Goal: Task Accomplishment & Management: Manage account settings

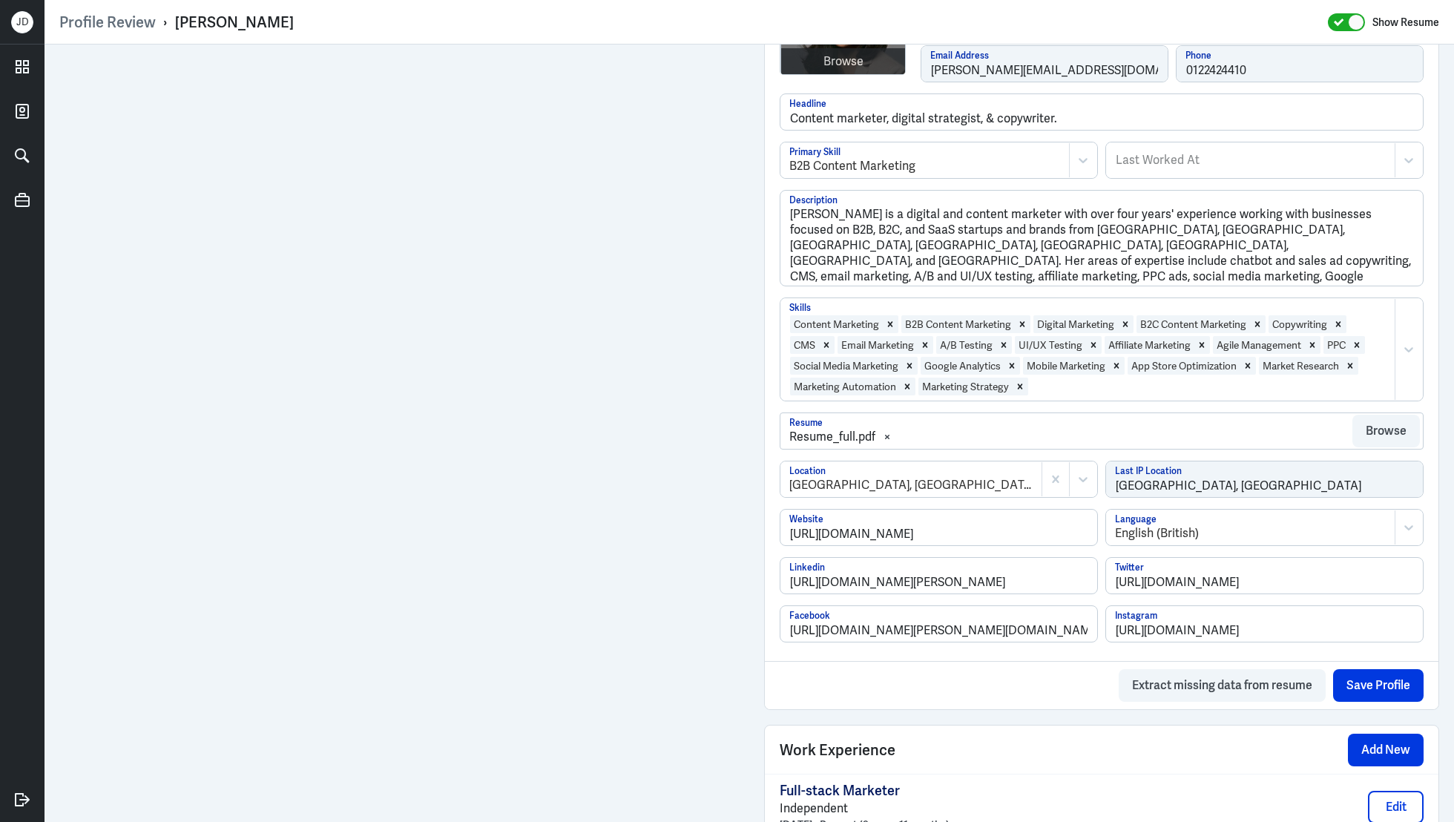
scroll to position [352, 0]
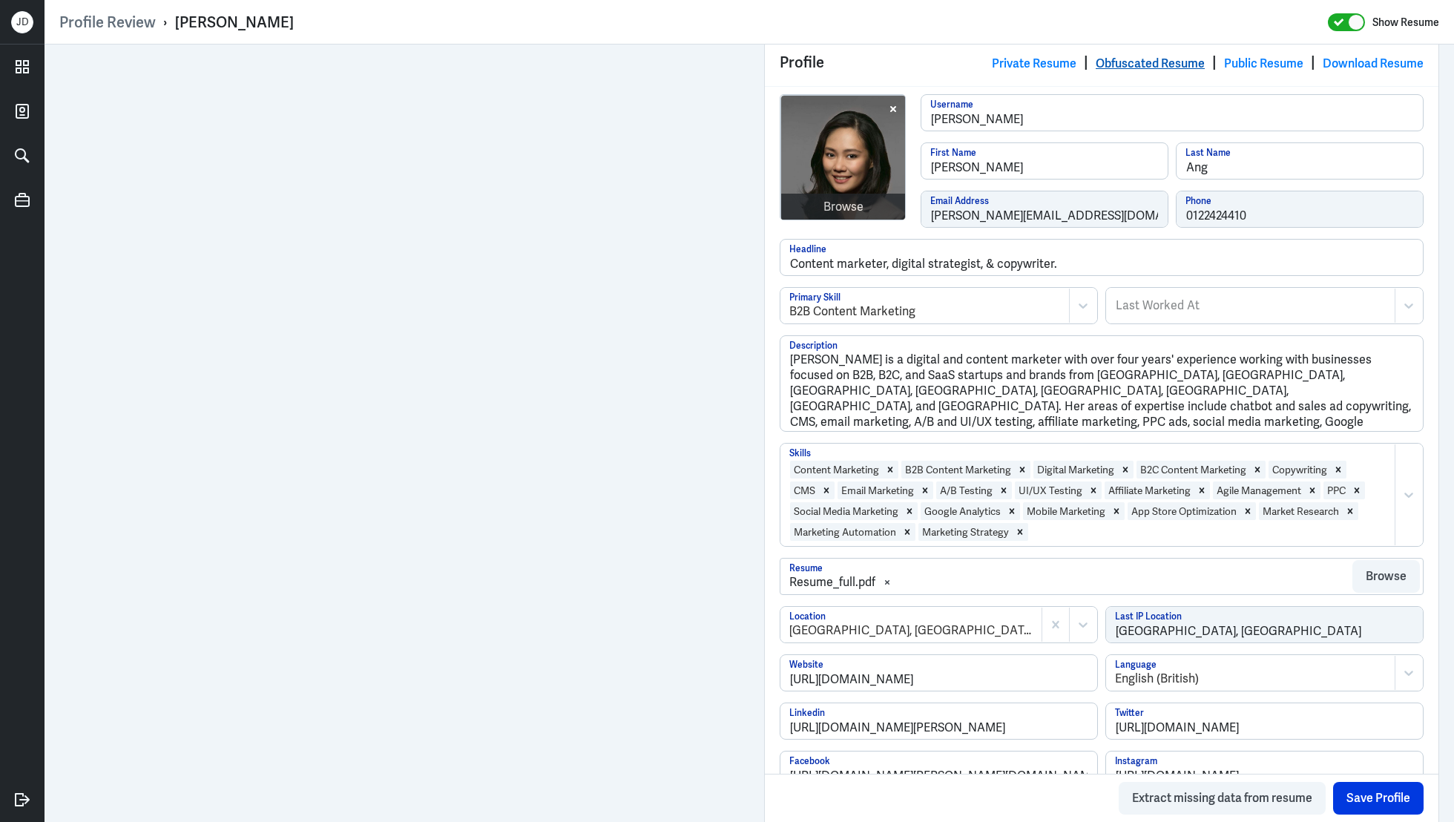
click at [1113, 62] on link "Obfuscated Resume" at bounding box center [1150, 64] width 109 height 16
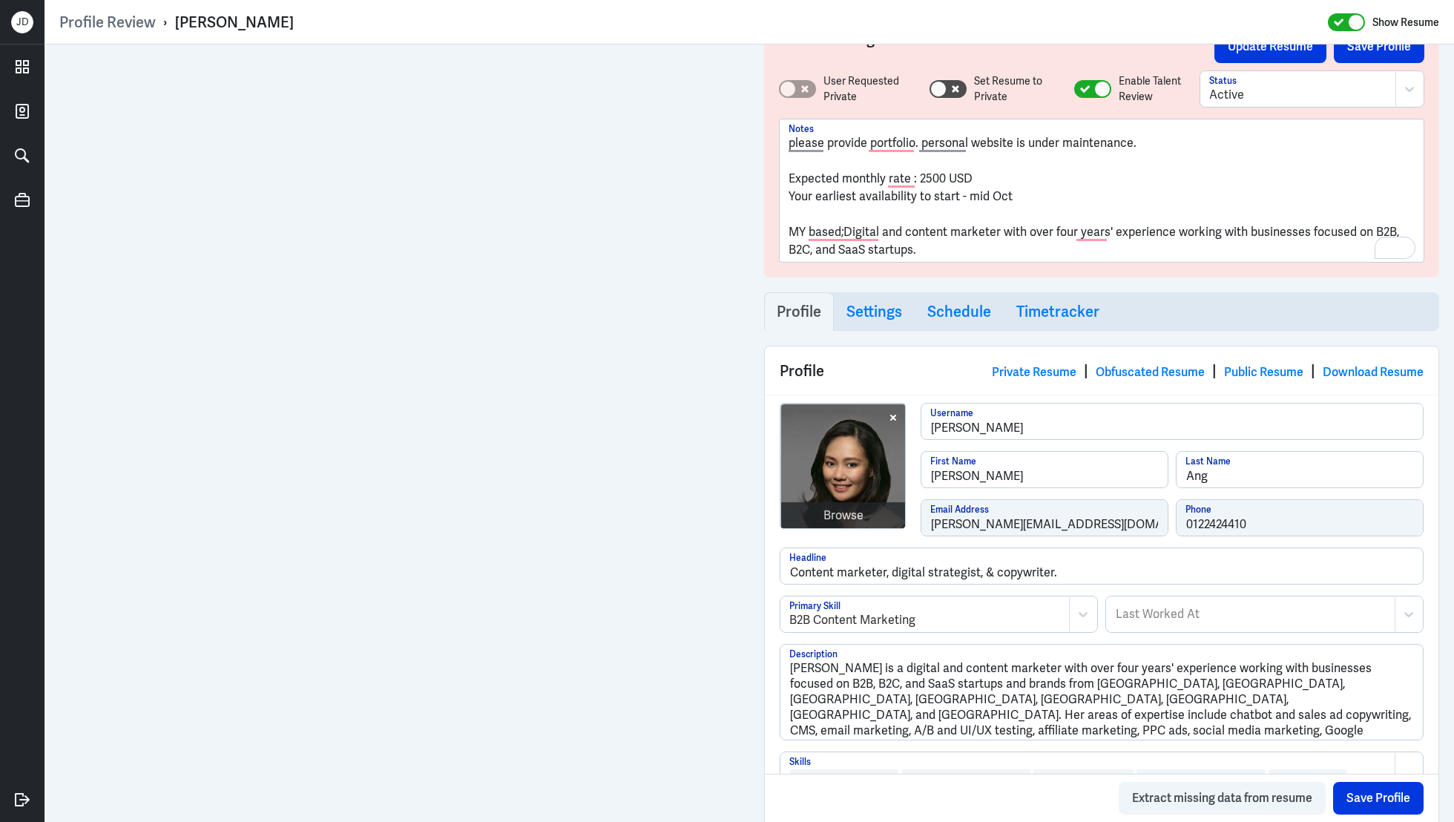
scroll to position [0, 0]
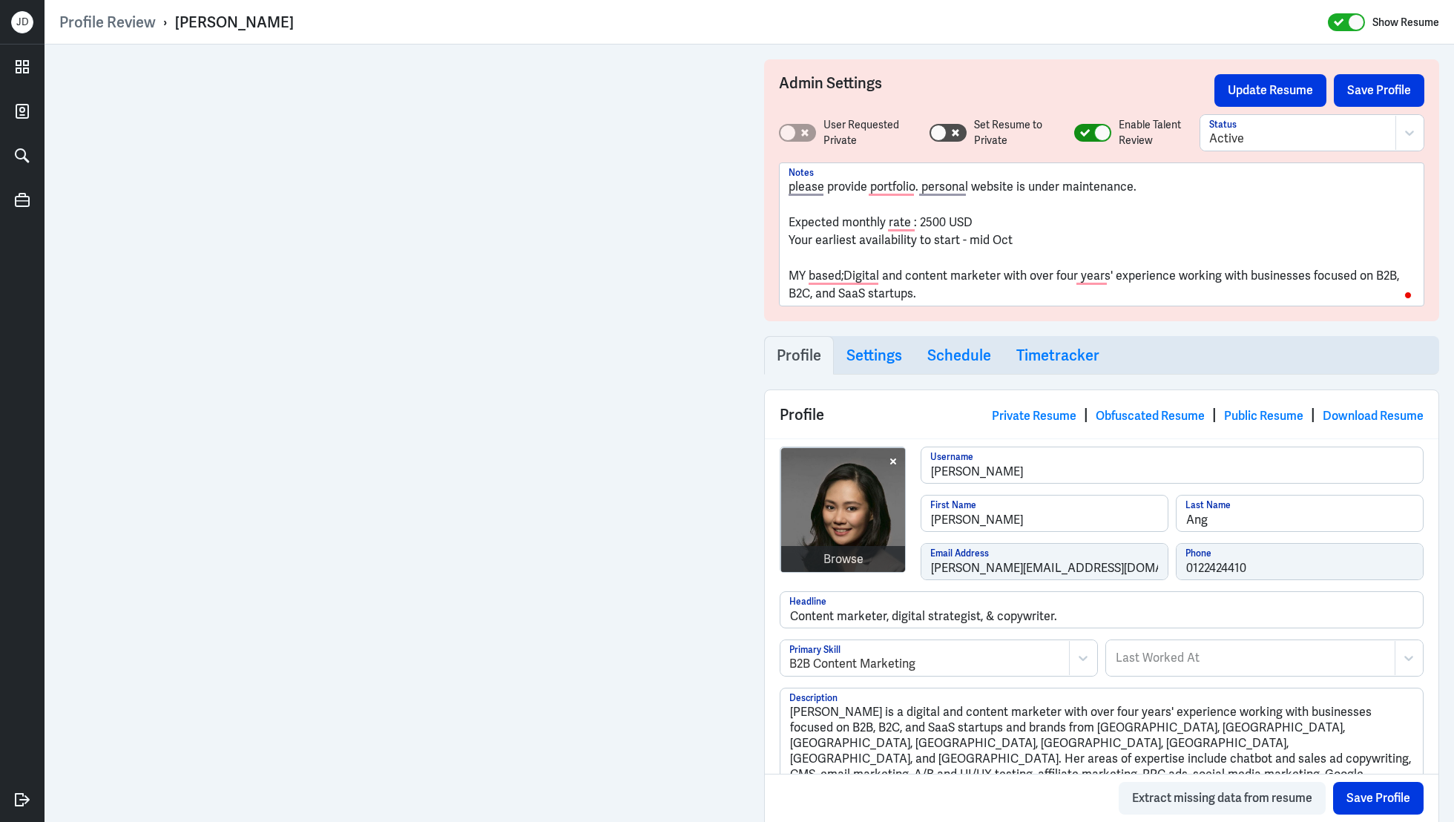
click at [1085, 135] on icon at bounding box center [1085, 133] width 10 height 8
checkbox input "false"
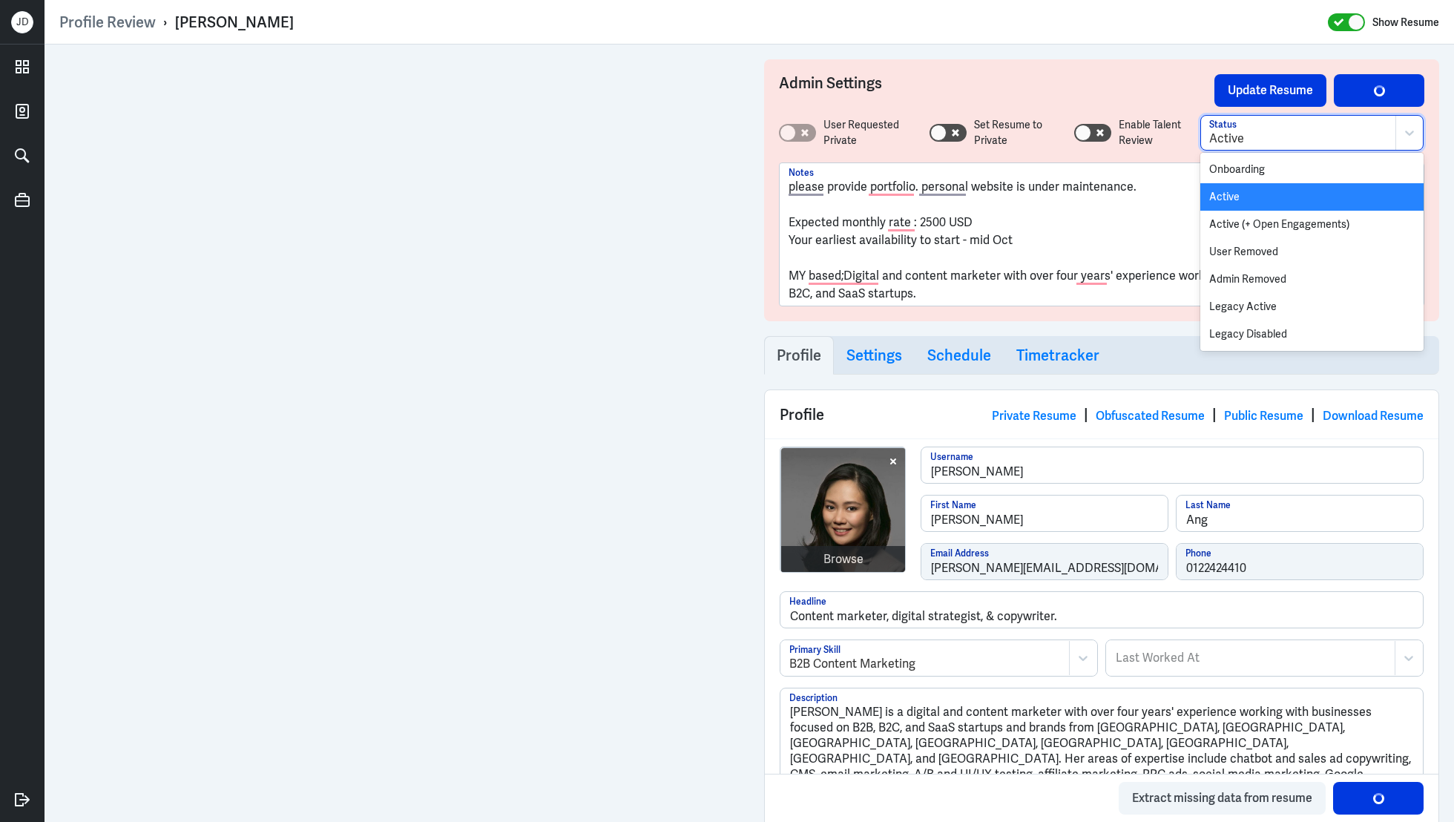
click at [1254, 139] on div at bounding box center [1298, 139] width 178 height 18
click at [1261, 190] on div "Active" at bounding box center [1312, 196] width 223 height 27
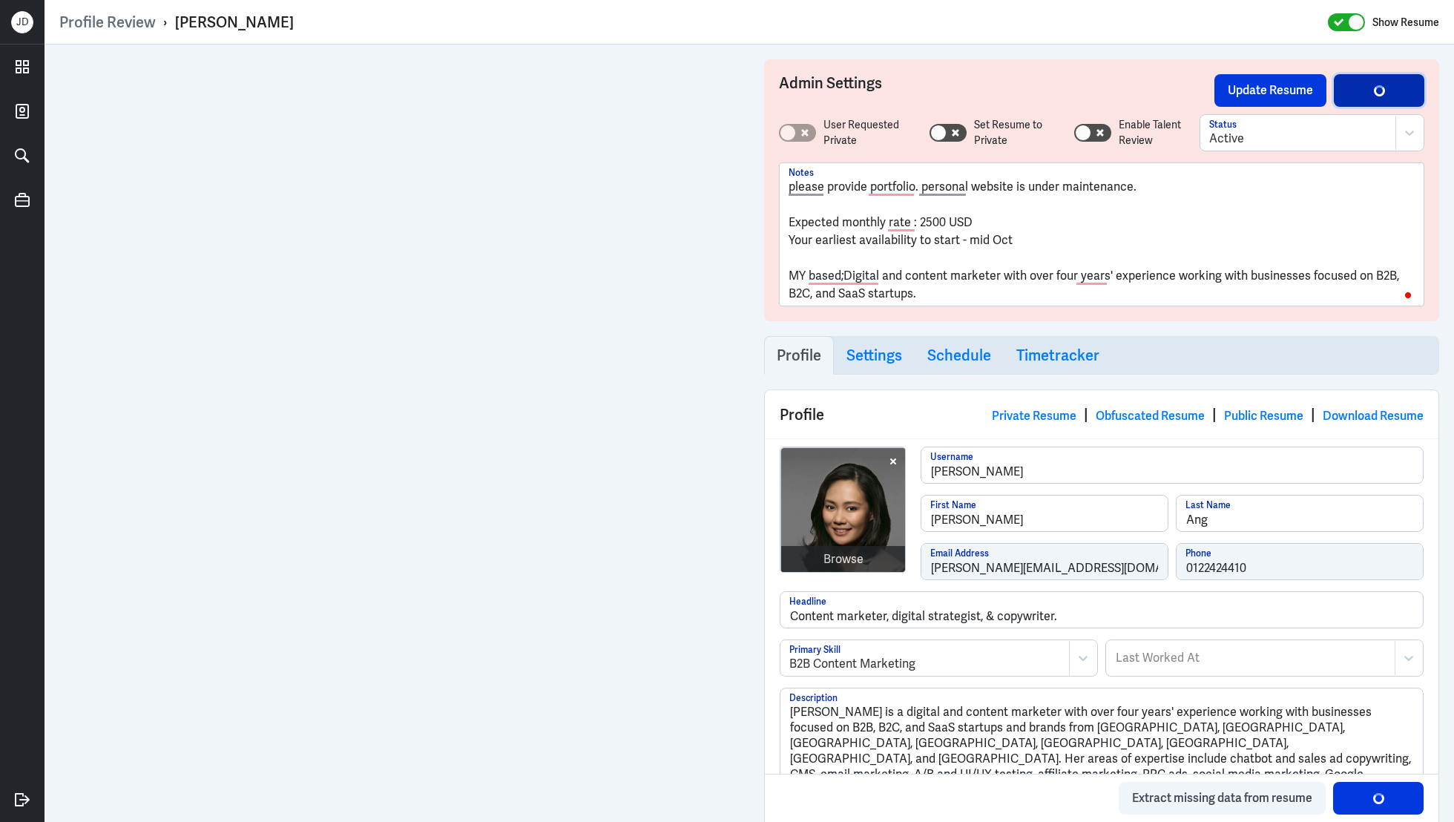
click at [1378, 88] on div "button" at bounding box center [1379, 90] width 11 height 11
click at [1287, 92] on button "Update Resume" at bounding box center [1271, 90] width 112 height 33
click at [1399, 92] on button "Save Profile" at bounding box center [1379, 90] width 91 height 33
click at [1284, 92] on button "Update Resume" at bounding box center [1271, 90] width 112 height 33
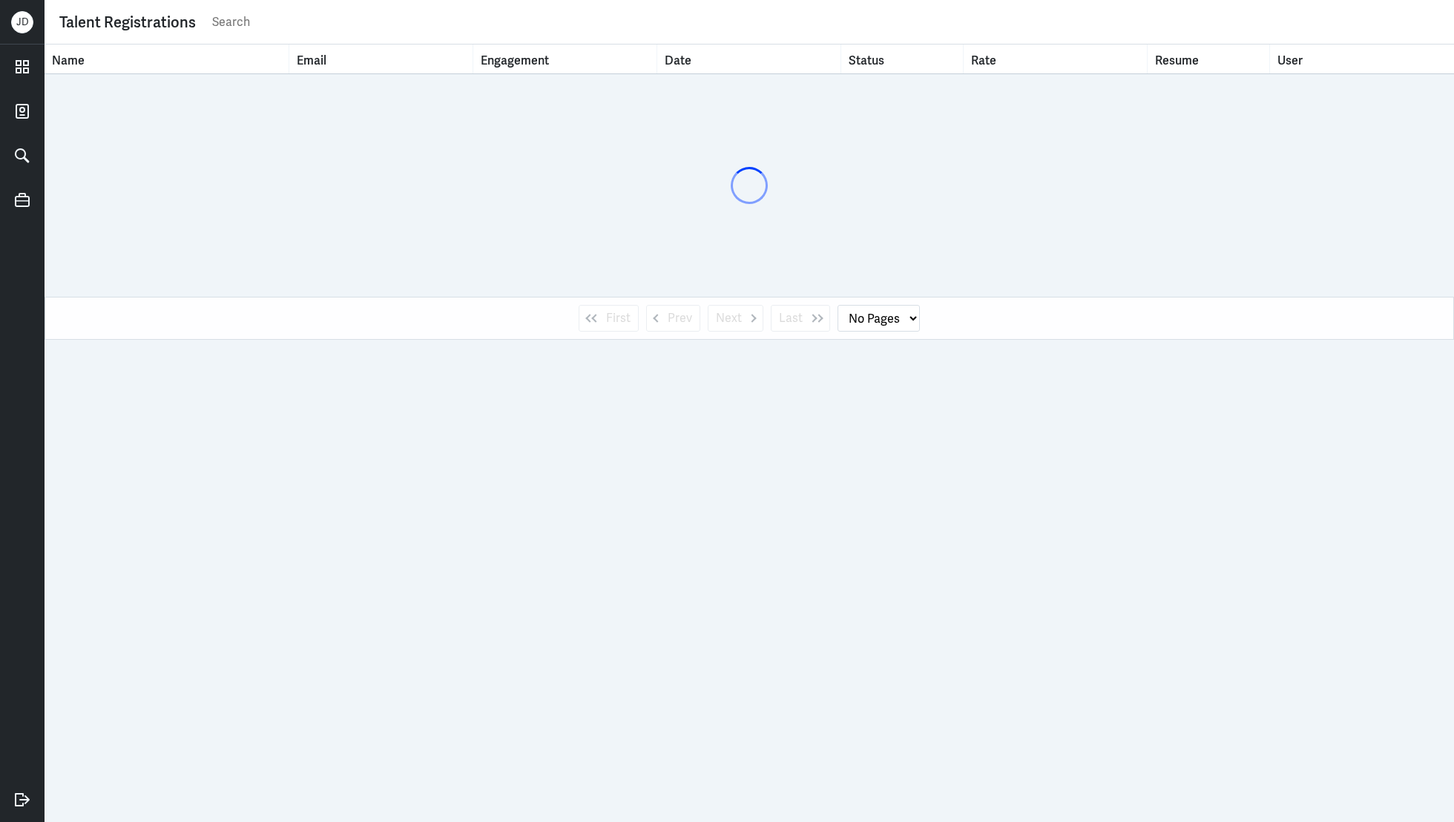
select select "1"
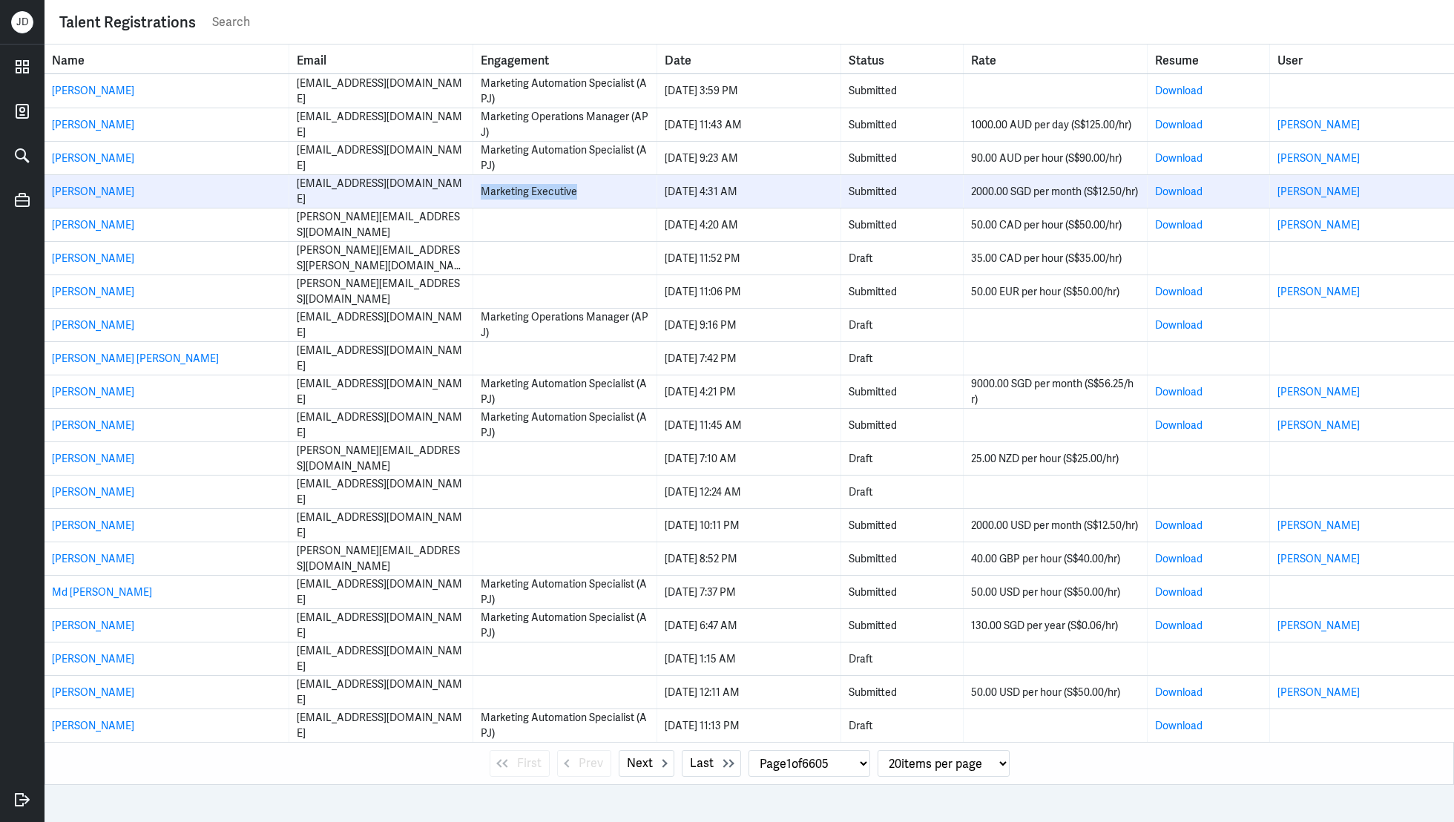
drag, startPoint x: 482, startPoint y: 192, endPoint x: 608, endPoint y: 195, distance: 126.2
click at [608, 195] on div "Marketing Executive" at bounding box center [565, 192] width 168 height 16
copy div "Marketing Executive"
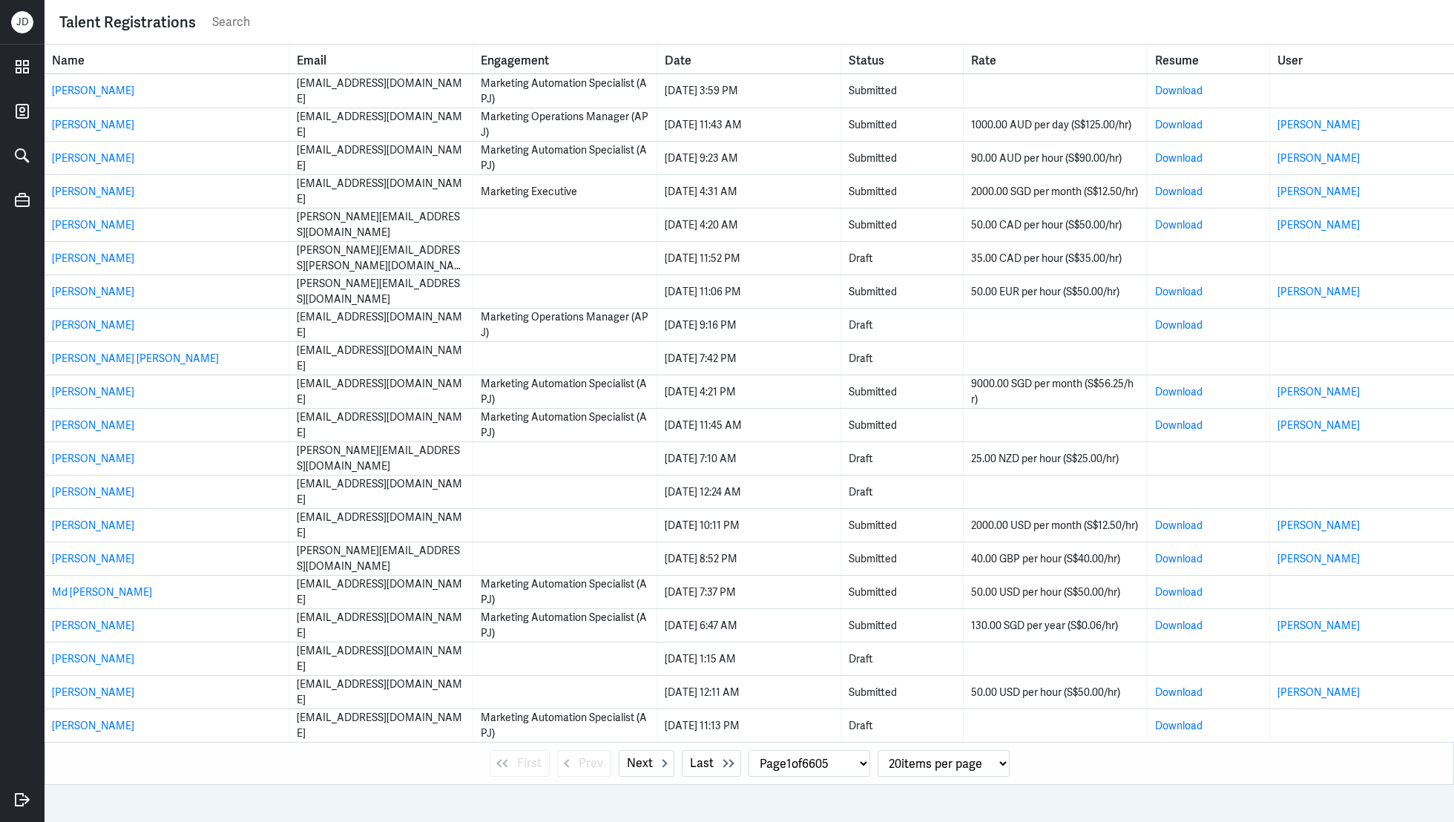
click at [355, 16] on input "text" at bounding box center [825, 22] width 1229 height 22
paste input "Marketing Executive"
type input "Marketing Executive"
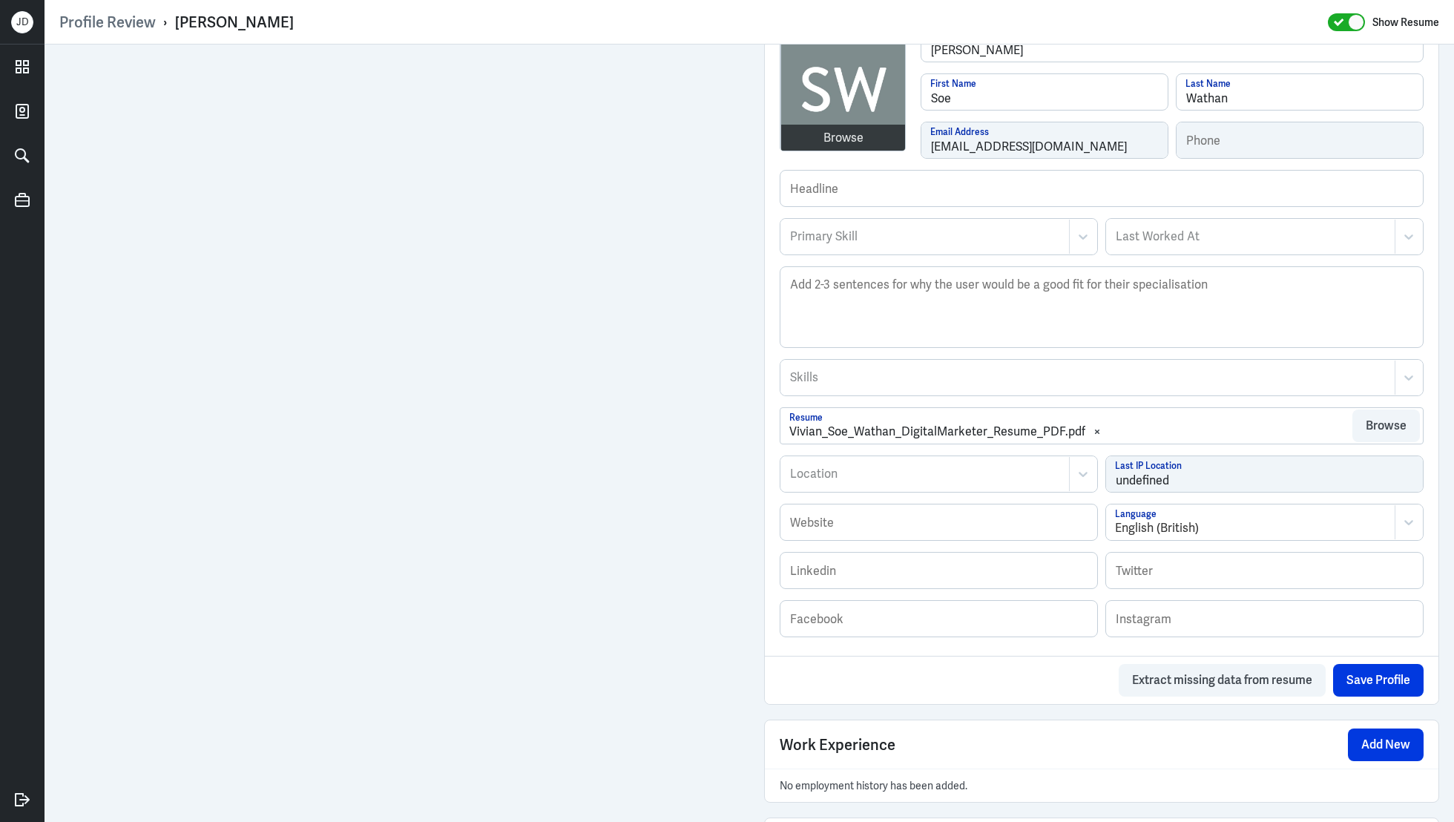
scroll to position [485, 0]
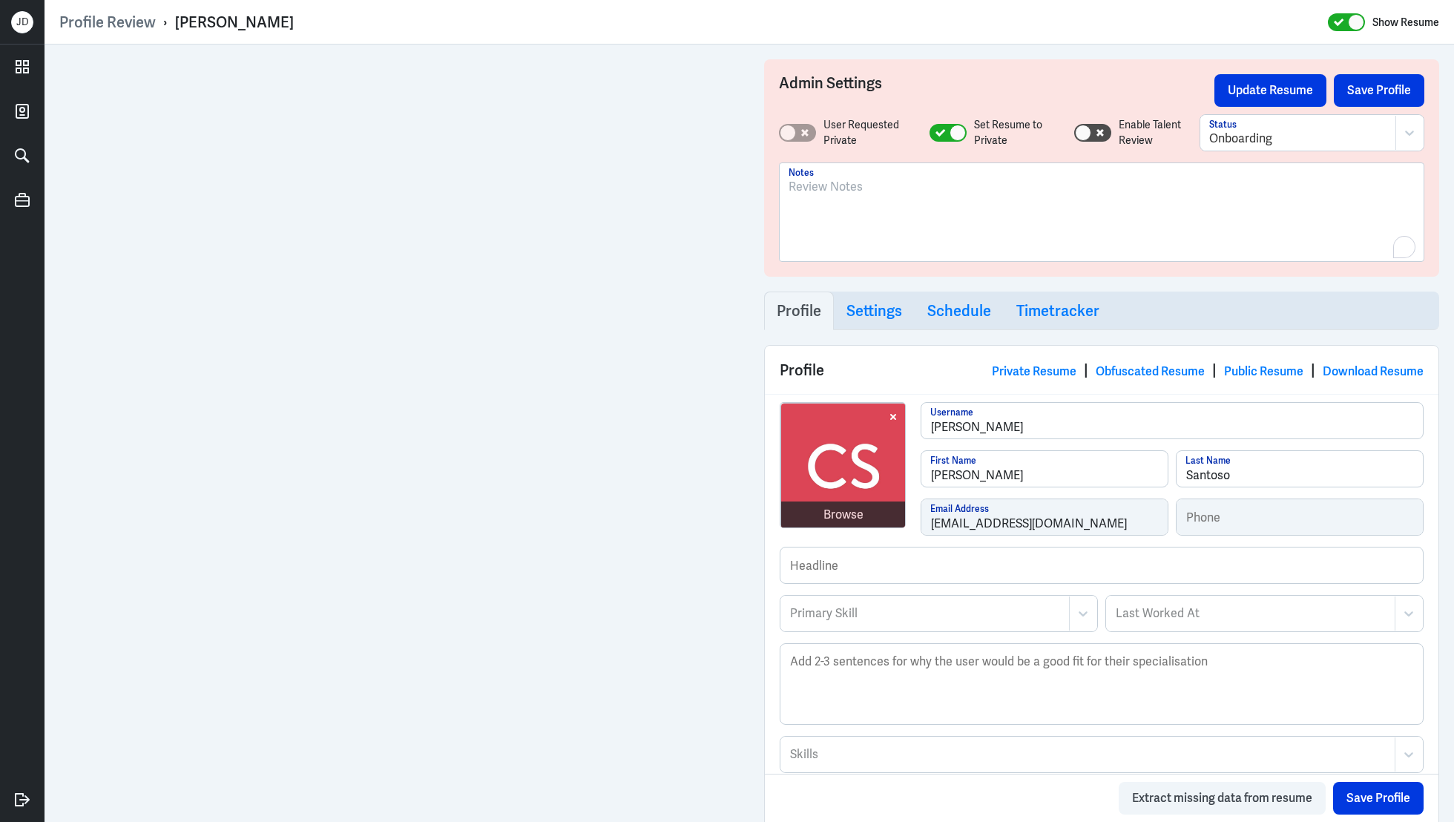
click at [1065, 213] on div "To enrich screen reader interactions, please activate Accessibility in Grammarl…" at bounding box center [1102, 218] width 626 height 80
click at [1380, 91] on button "Save Profile" at bounding box center [1379, 90] width 91 height 33
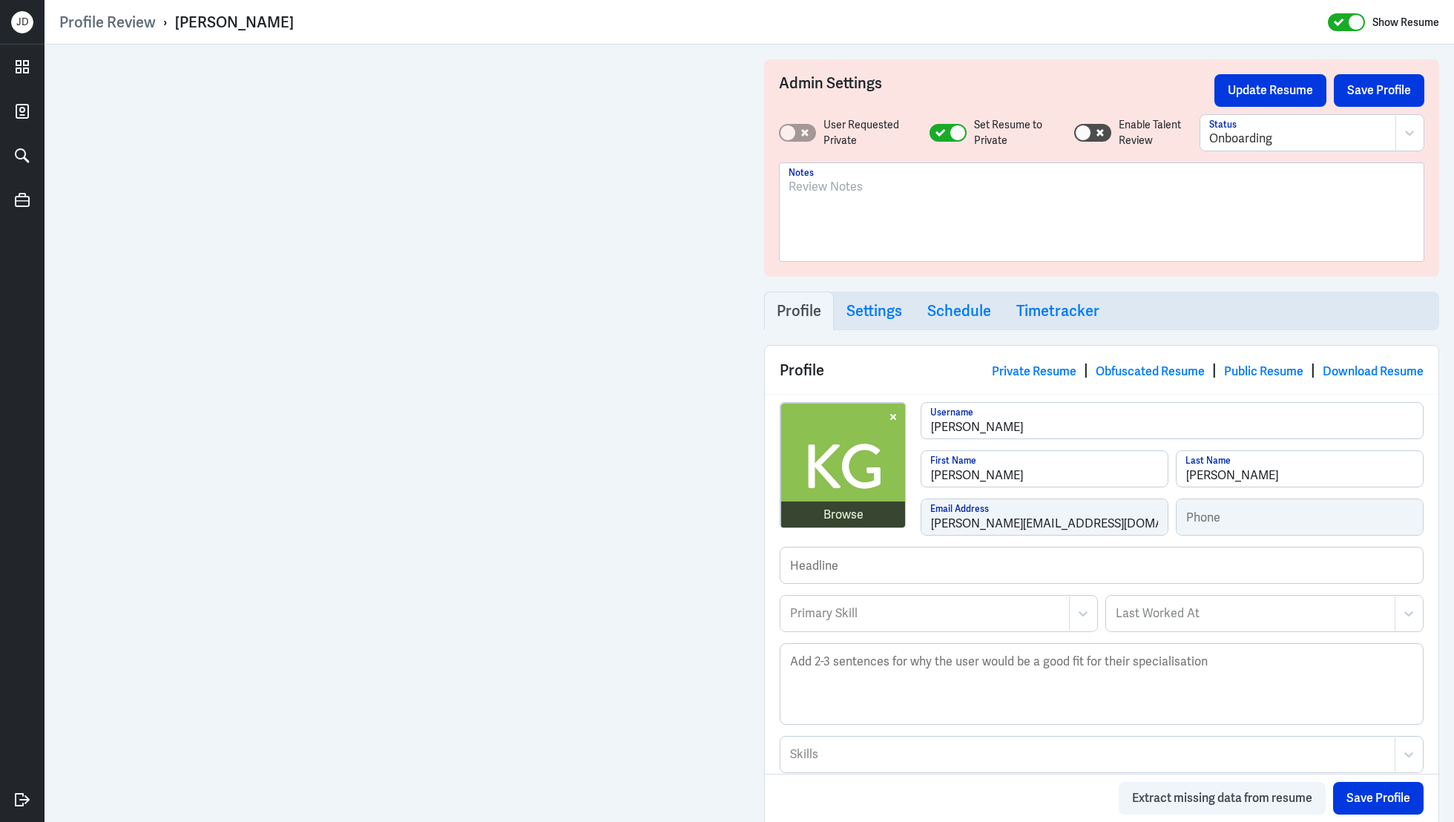
click at [884, 208] on div at bounding box center [1102, 218] width 626 height 80
click at [1376, 95] on button "Save Profile" at bounding box center [1379, 90] width 91 height 33
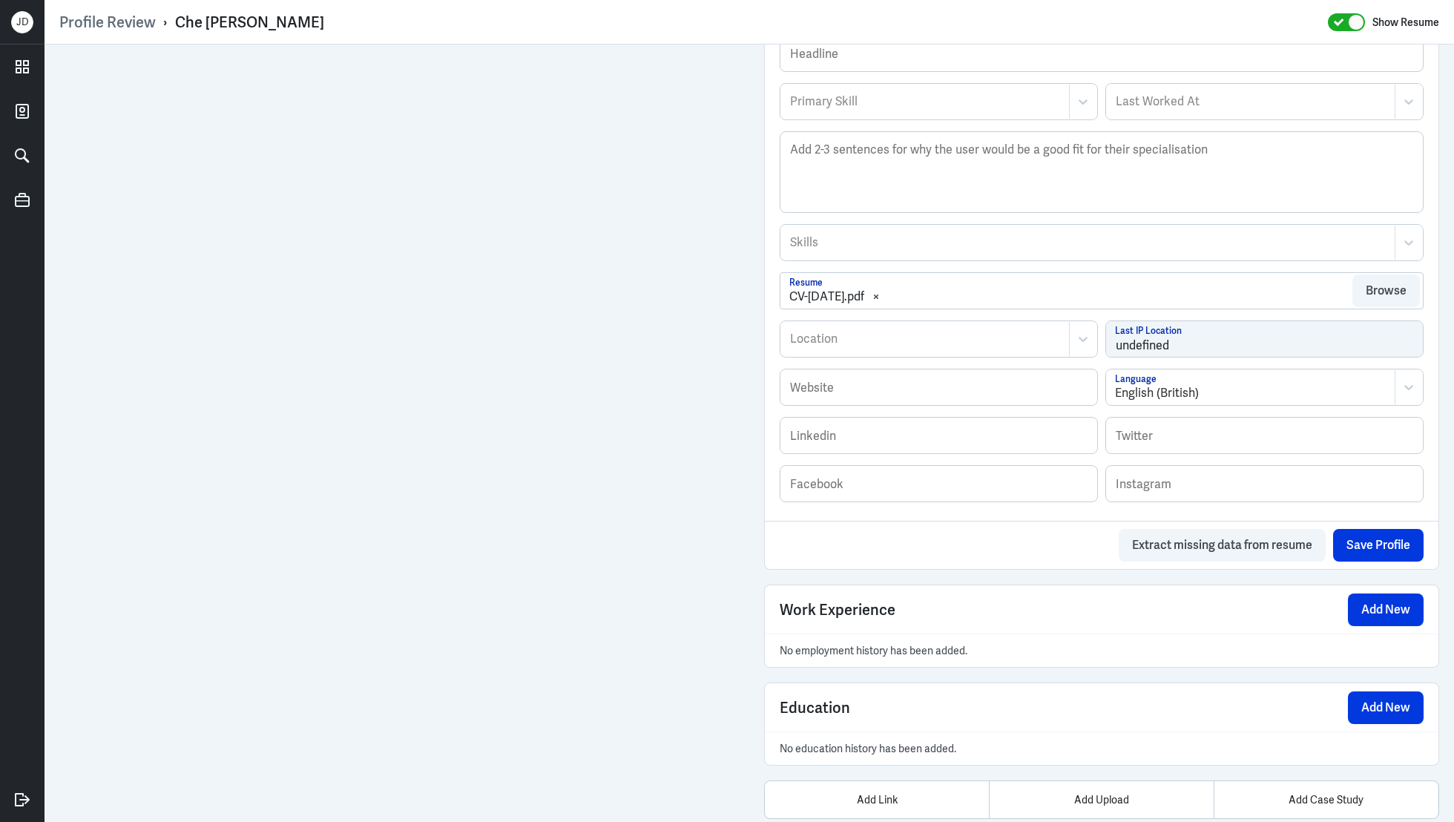
scroll to position [542, 0]
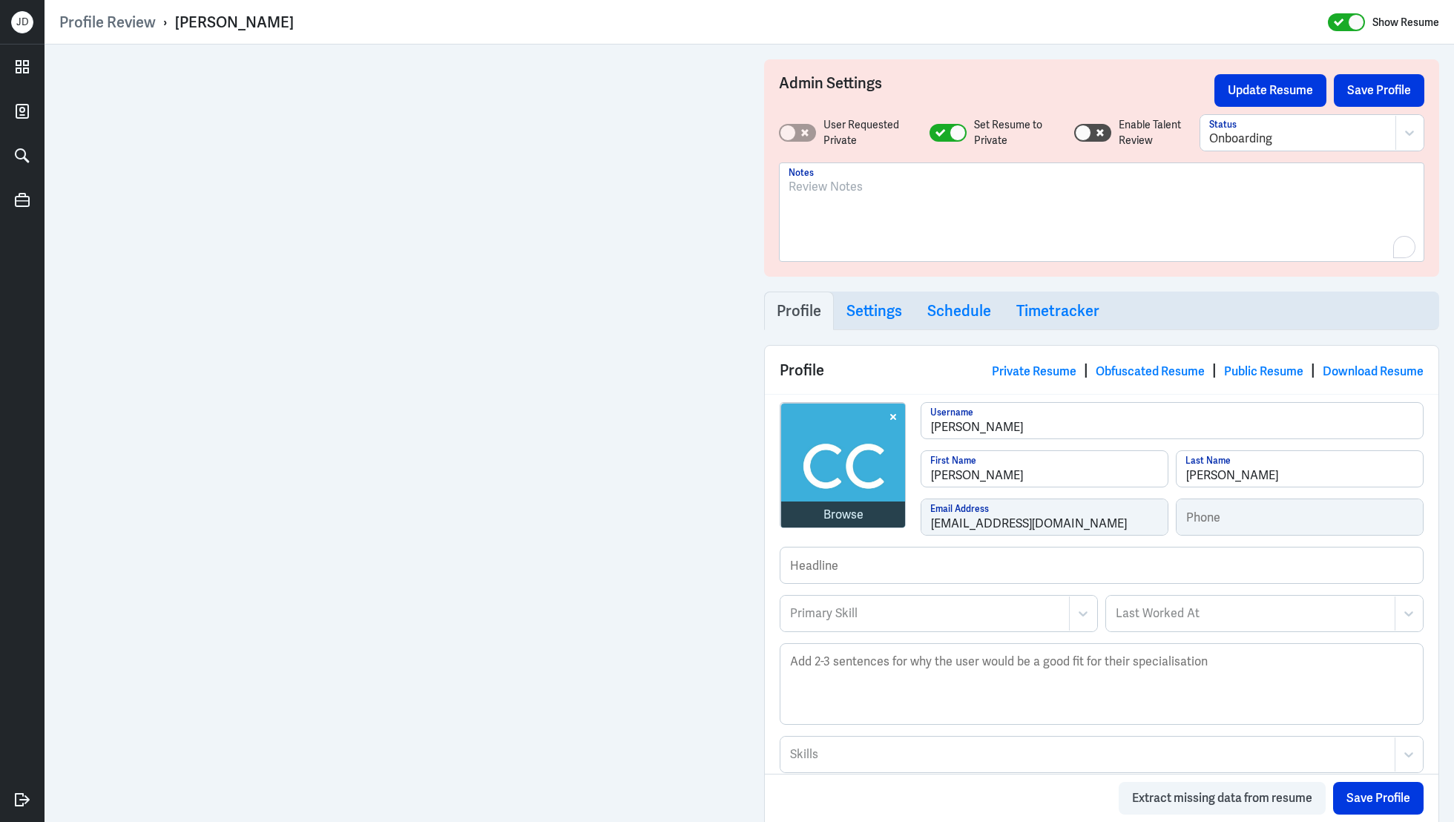
click at [947, 240] on div "To enrich screen reader interactions, please activate Accessibility in Grammarl…" at bounding box center [1102, 218] width 626 height 80
click at [1396, 97] on button "Save Profile" at bounding box center [1379, 90] width 91 height 33
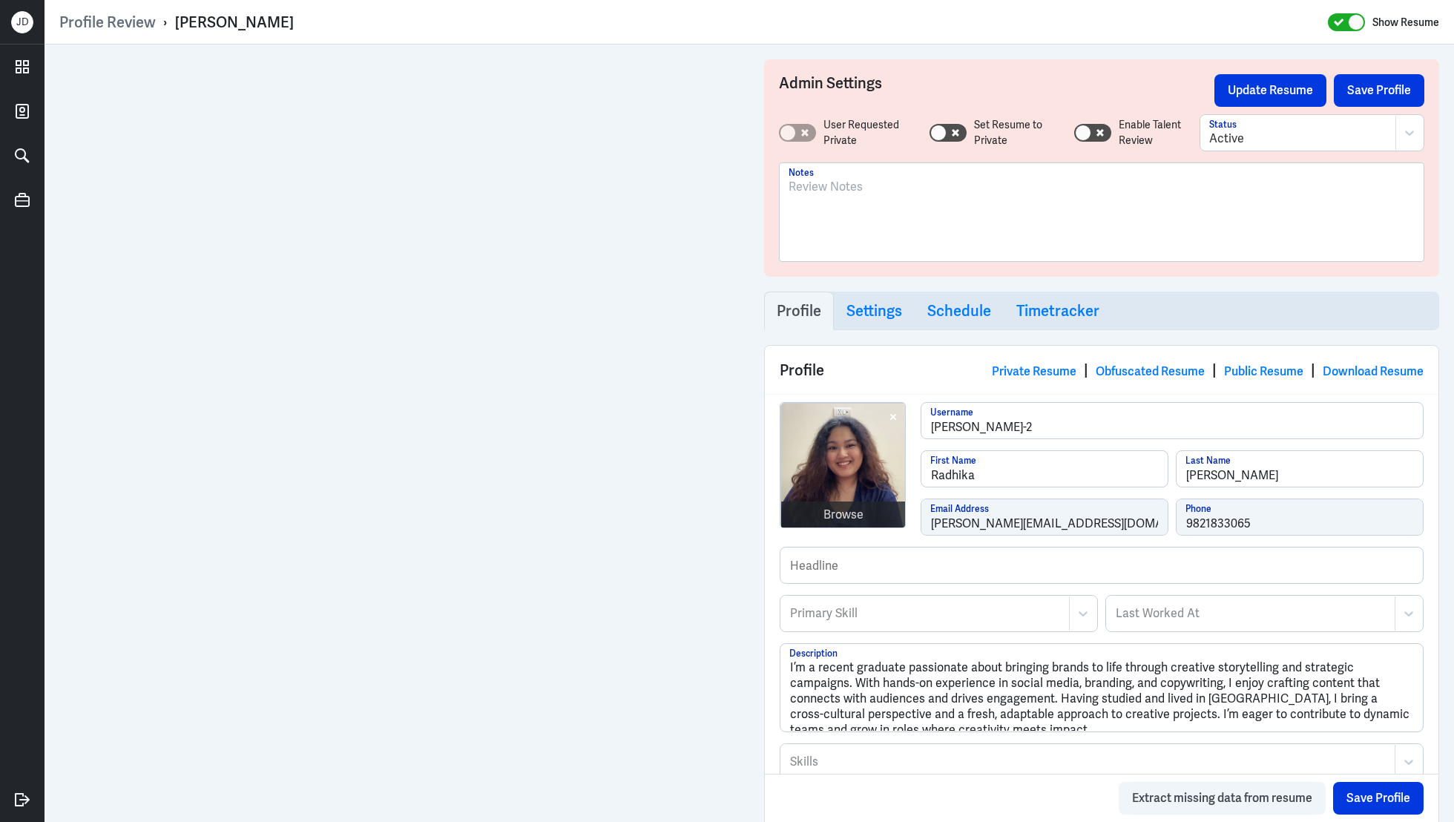
click at [959, 217] on div at bounding box center [1102, 218] width 626 height 80
